Goal: Check status

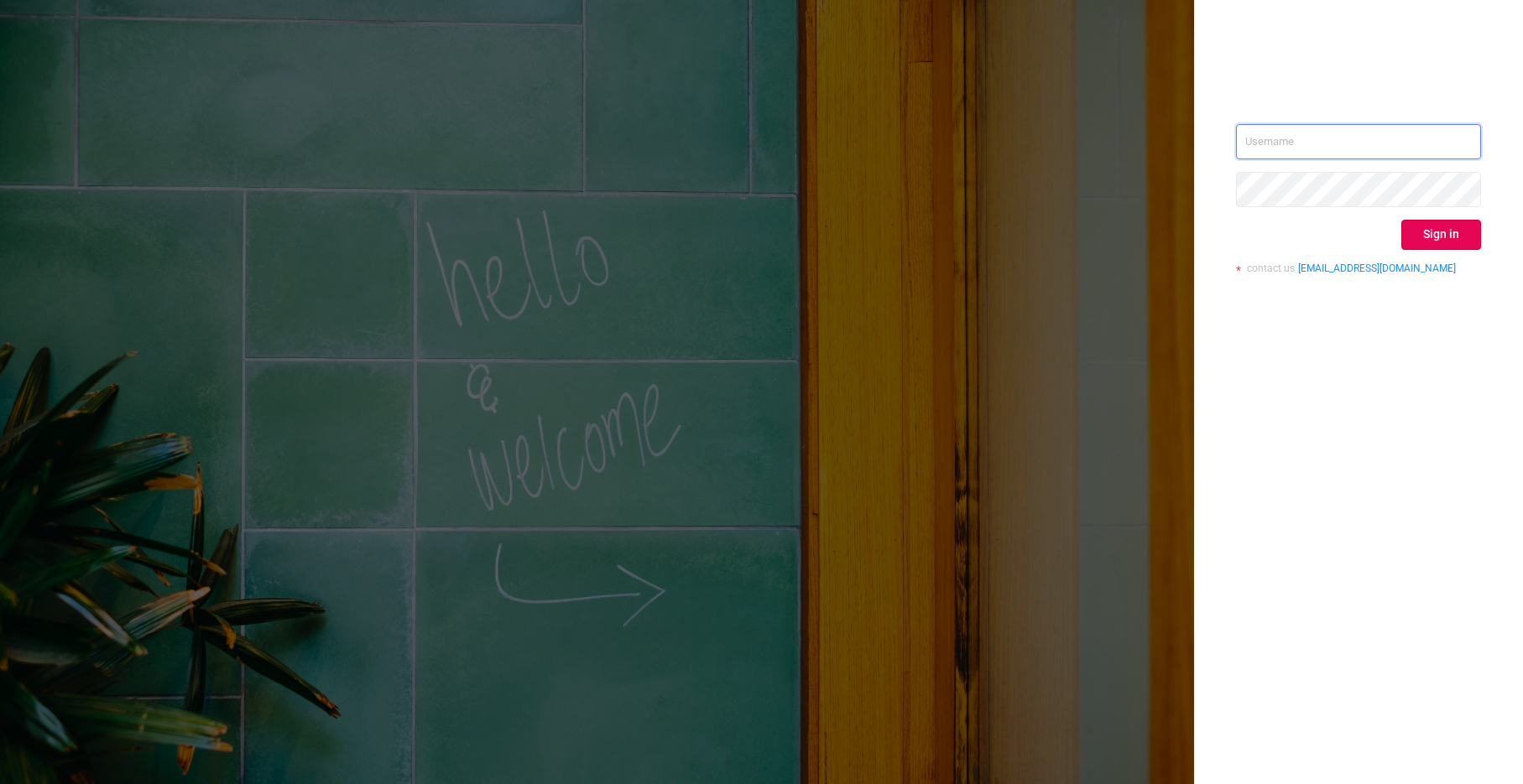
click at [1253, 134] on input "text" at bounding box center [1358, 142] width 245 height 35
type input "[PERSON_NAME][EMAIL_ADDRESS][DOMAIN_NAME]"
click at [1437, 239] on button "Sign in" at bounding box center [1441, 235] width 79 height 30
